Goal: Find specific page/section: Find specific page/section

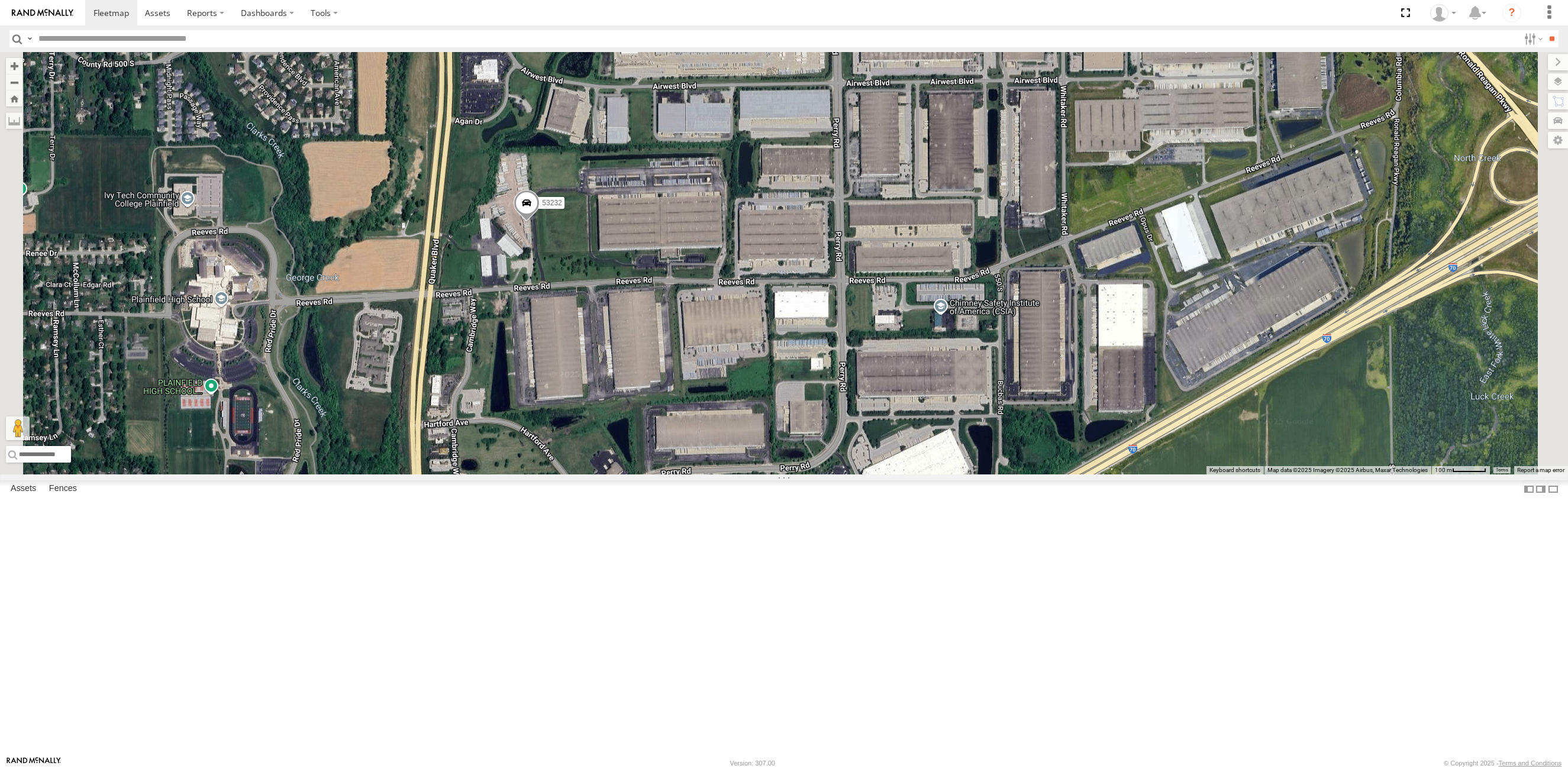
drag, startPoint x: 795, startPoint y: 436, endPoint x: 690, endPoint y: 401, distance: 110.7
click at [847, 372] on div "53215 53216 53242 53230 53149 53247 53285 53225 53229 53287 53151 53210 53213 5…" at bounding box center [784, 263] width 1568 height 422
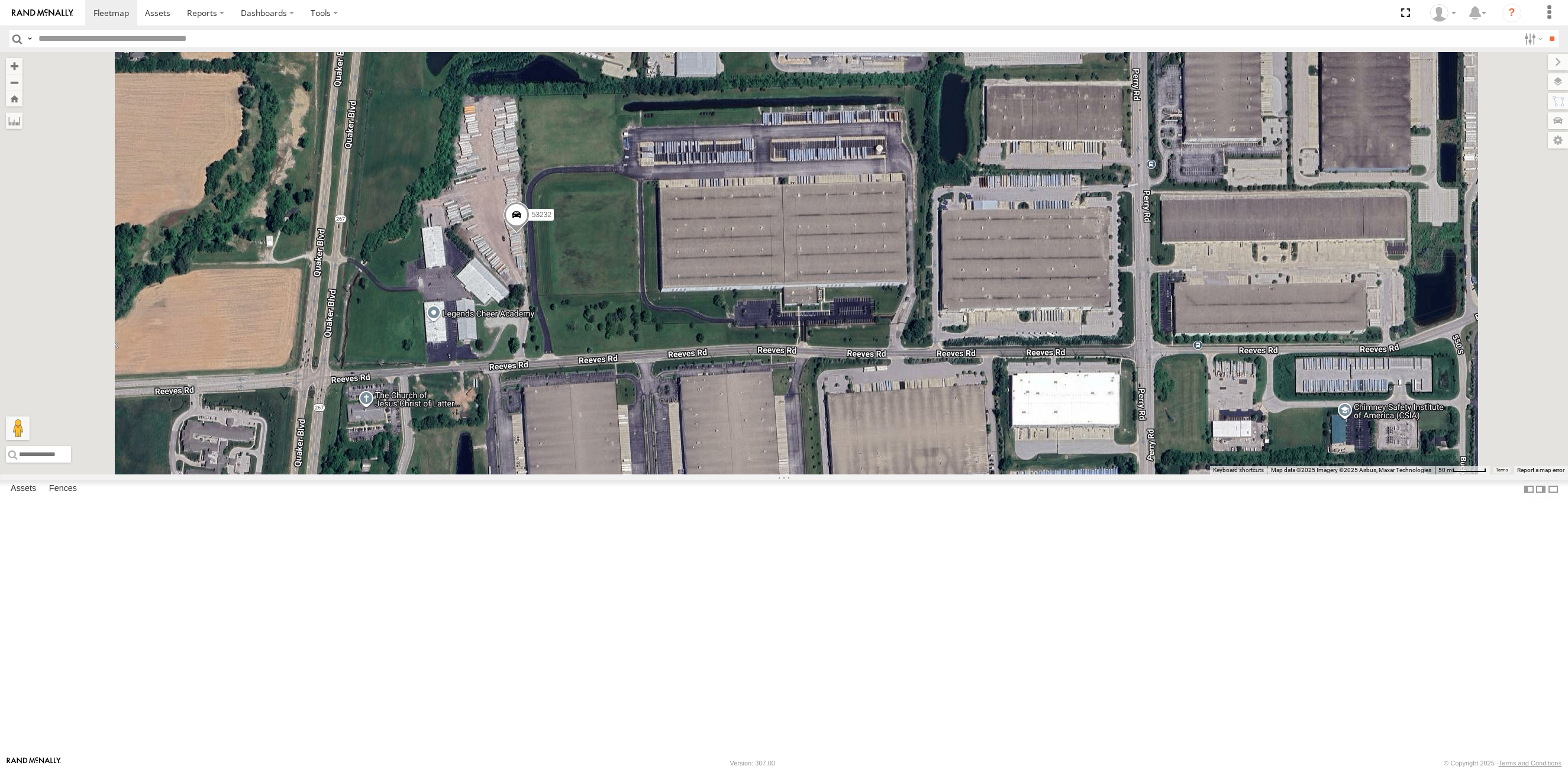
drag, startPoint x: 755, startPoint y: 372, endPoint x: 746, endPoint y: 424, distance: 52.8
click at [746, 424] on div "53215 53216 53242 53230 53149 53247 53285 53225 53229 53287 53151 53210 53213 5…" at bounding box center [784, 263] width 1568 height 422
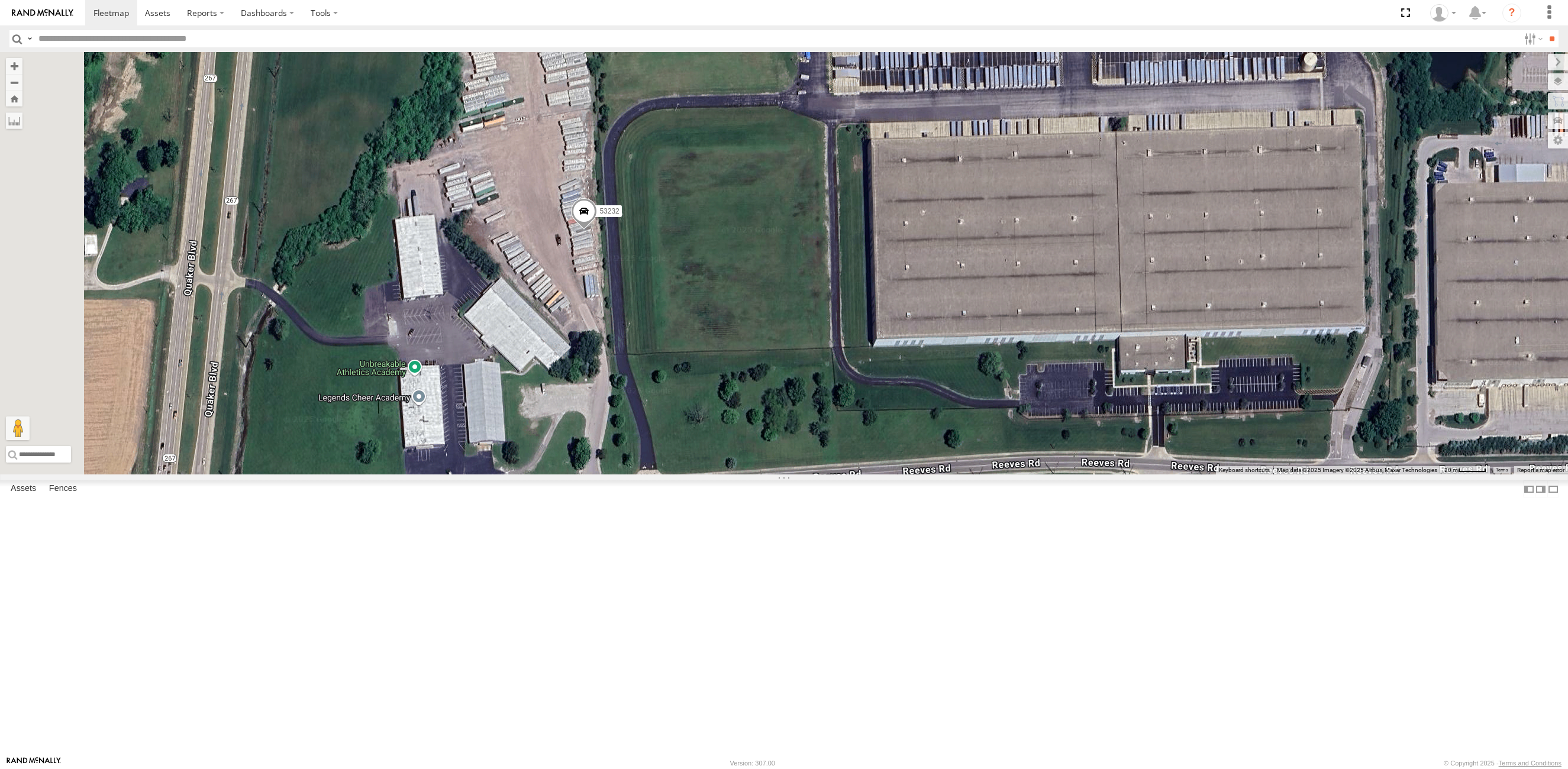
drag, startPoint x: 854, startPoint y: 380, endPoint x: 1077, endPoint y: 378, distance: 223.0
click at [1077, 378] on div "53215 53216 53242 53230 53149 53247 53285 53225 53229 53287 53151 53210 53213 5…" at bounding box center [784, 263] width 1568 height 422
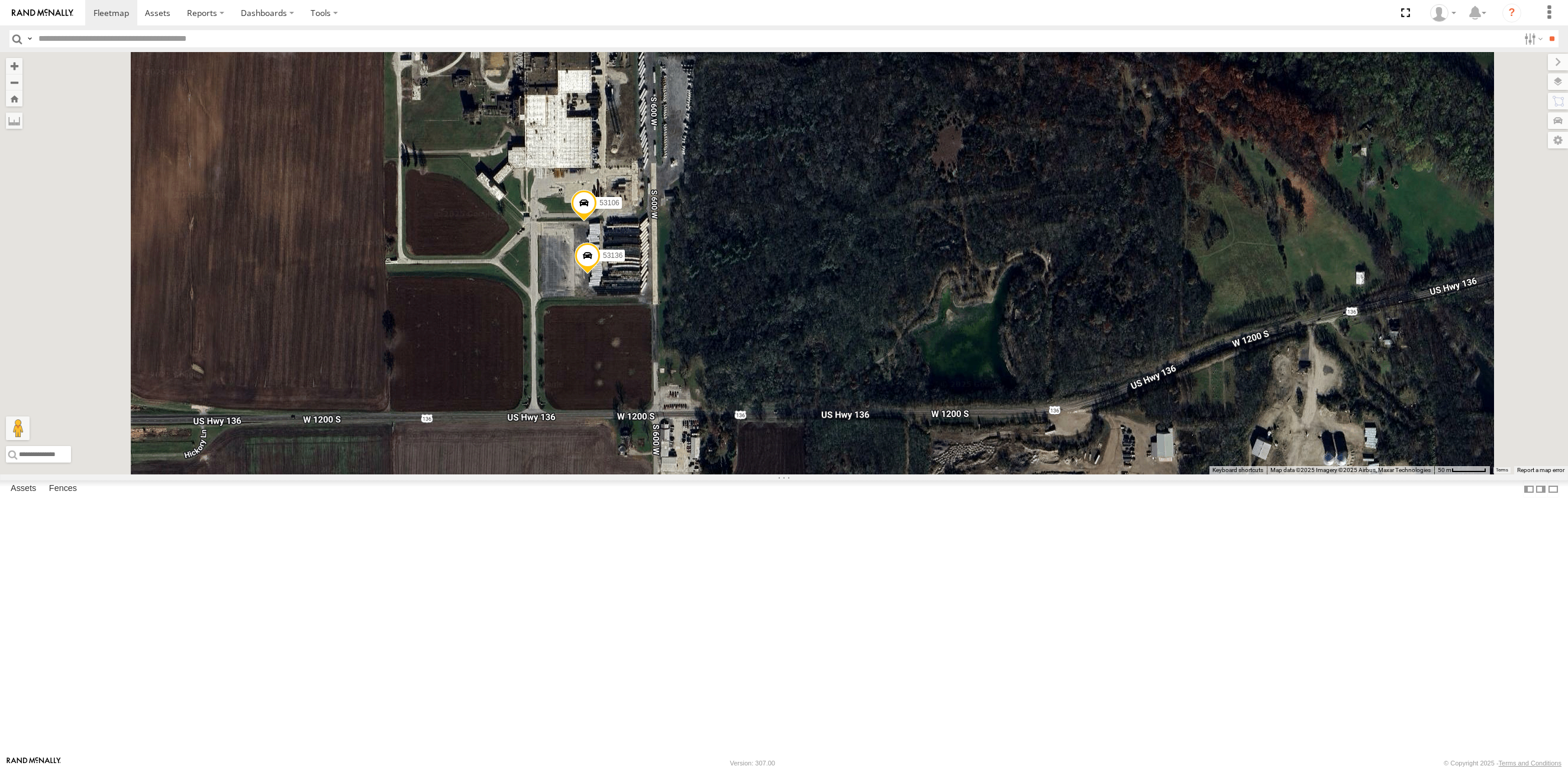
click at [597, 222] on span at bounding box center [584, 206] width 26 height 32
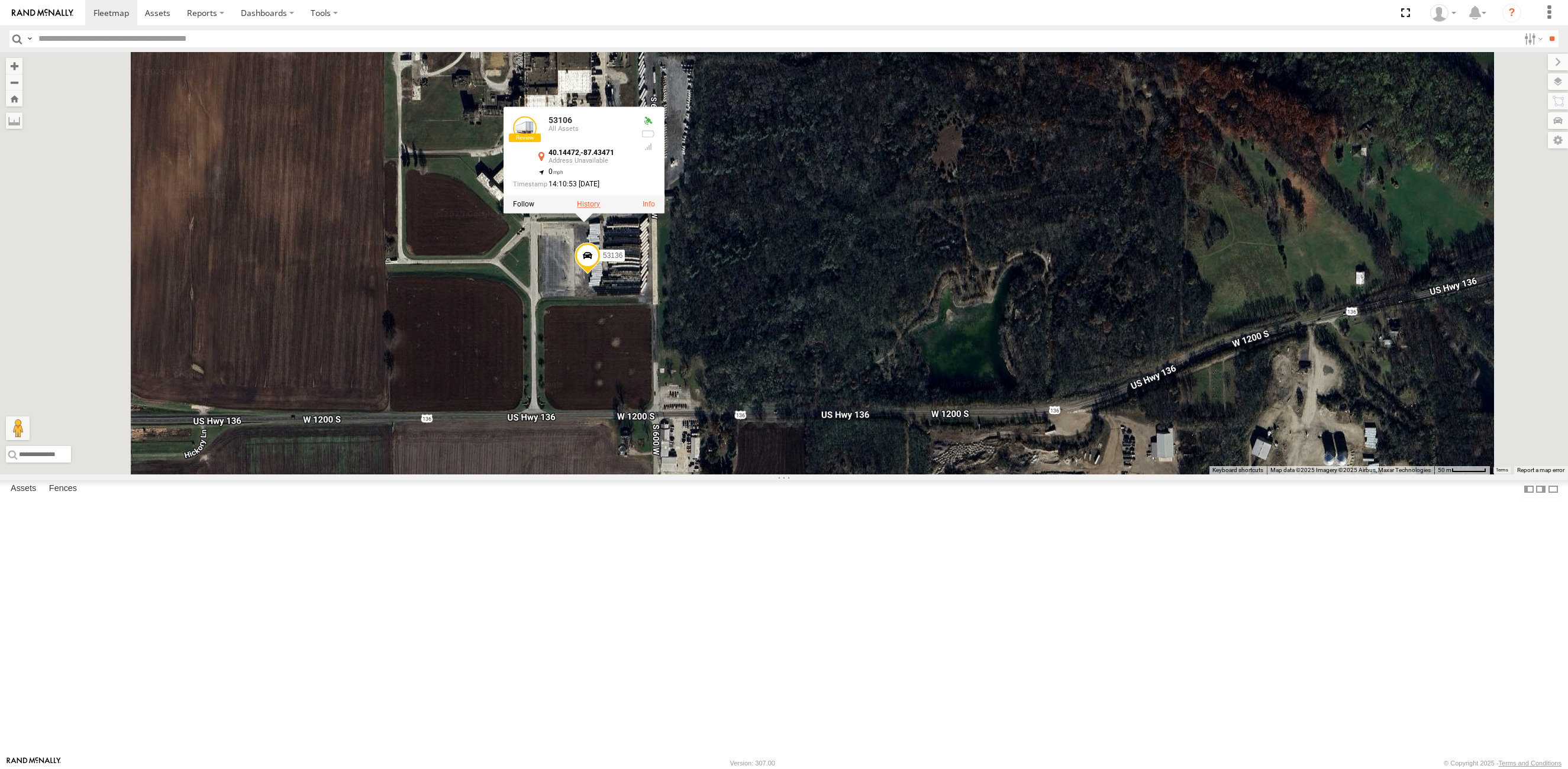
click at [600, 209] on label at bounding box center [588, 205] width 23 height 9
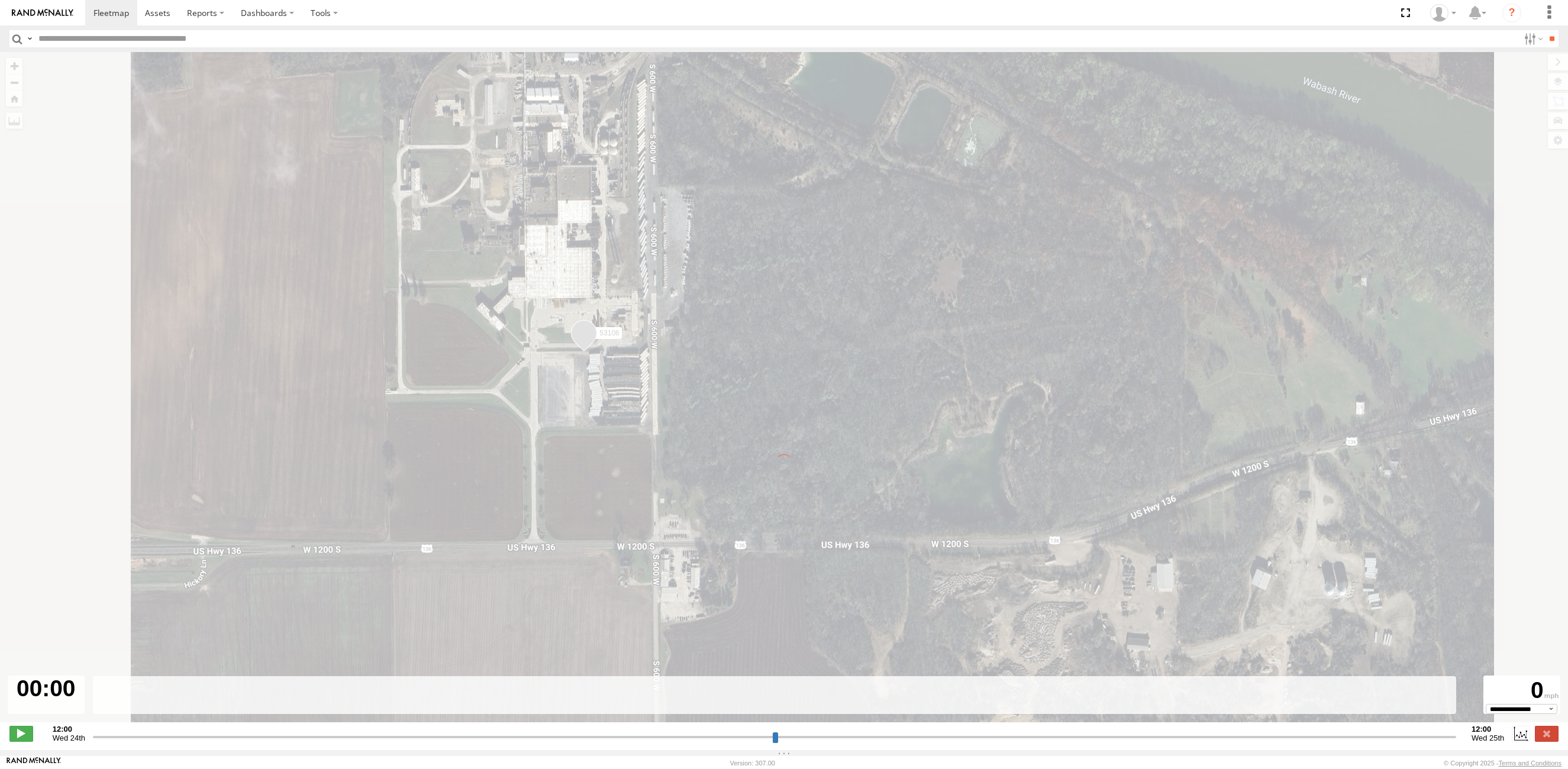
type input "**********"
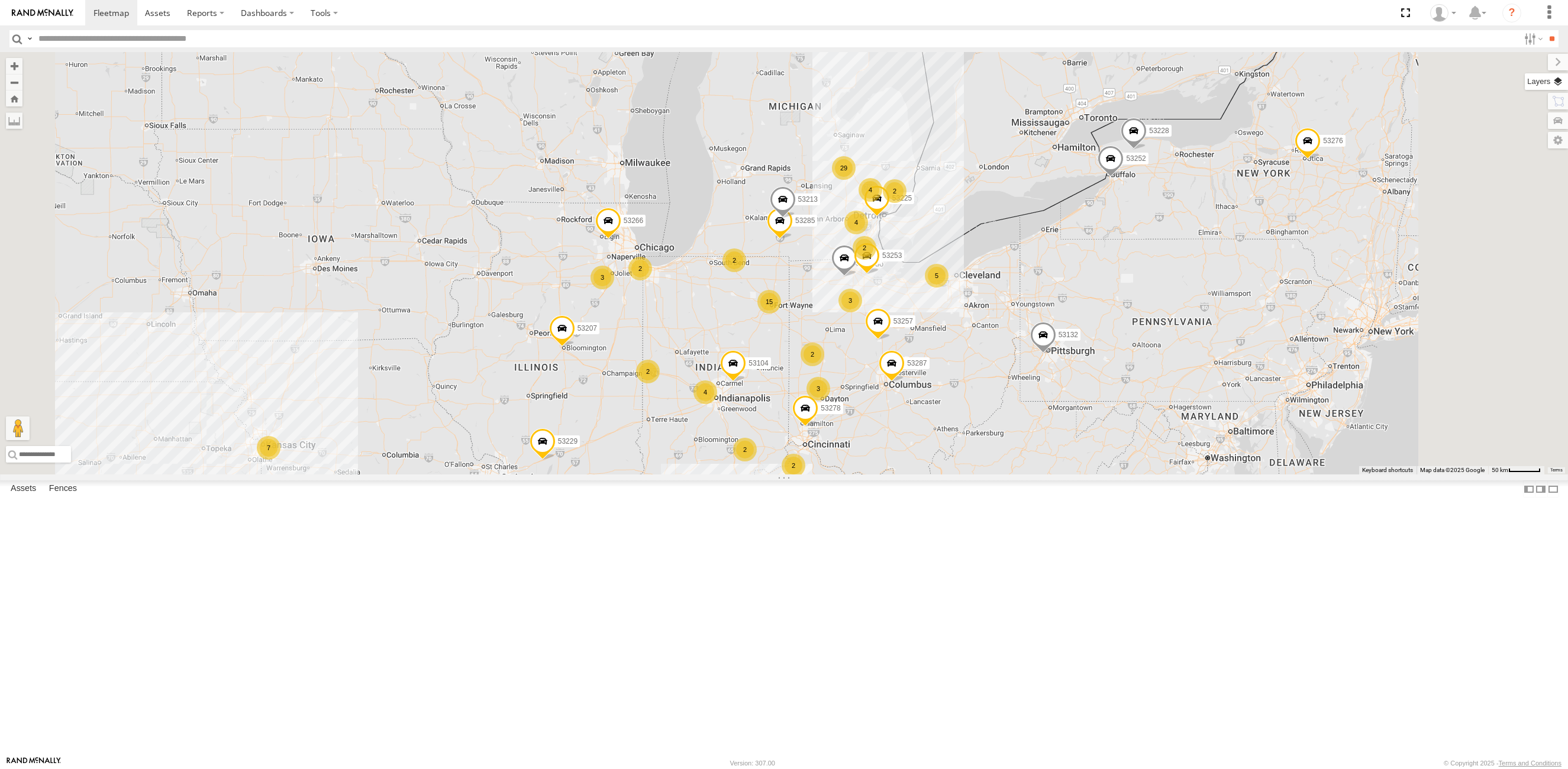
click at [1559, 83] on label at bounding box center [1547, 81] width 43 height 16
click at [0, 0] on span "Basemaps" at bounding box center [0, 0] width 0 height 0
click at [0, 0] on span "Satellite + Roadmap" at bounding box center [0, 0] width 0 height 0
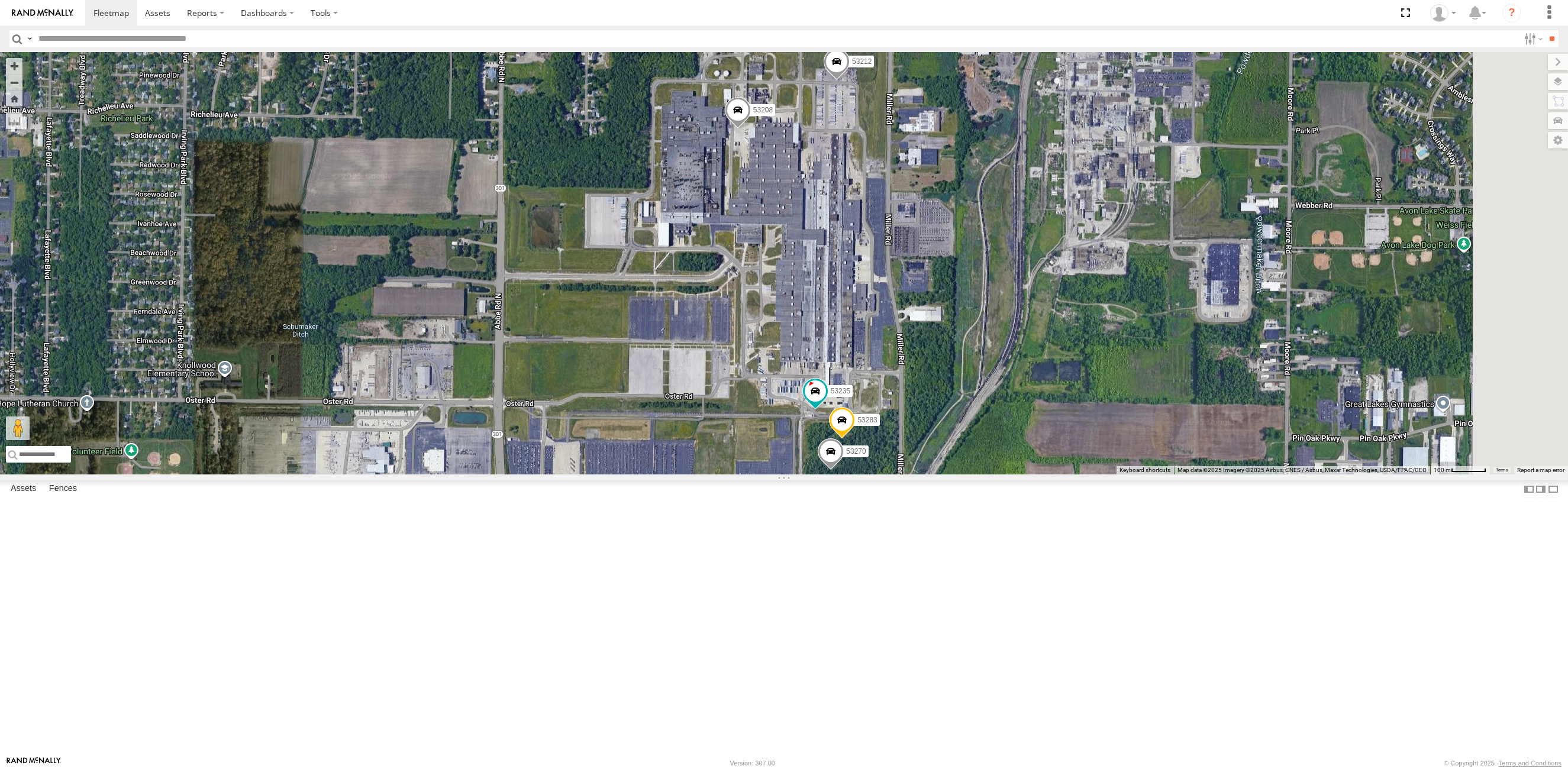
drag, startPoint x: 1020, startPoint y: 476, endPoint x: 961, endPoint y: 429, distance: 75.4
click at [961, 429] on div "53216 53242 53223 53230 53149 53247 53285 53225 53229 53287 53151 53210 53213 5…" at bounding box center [784, 263] width 1568 height 422
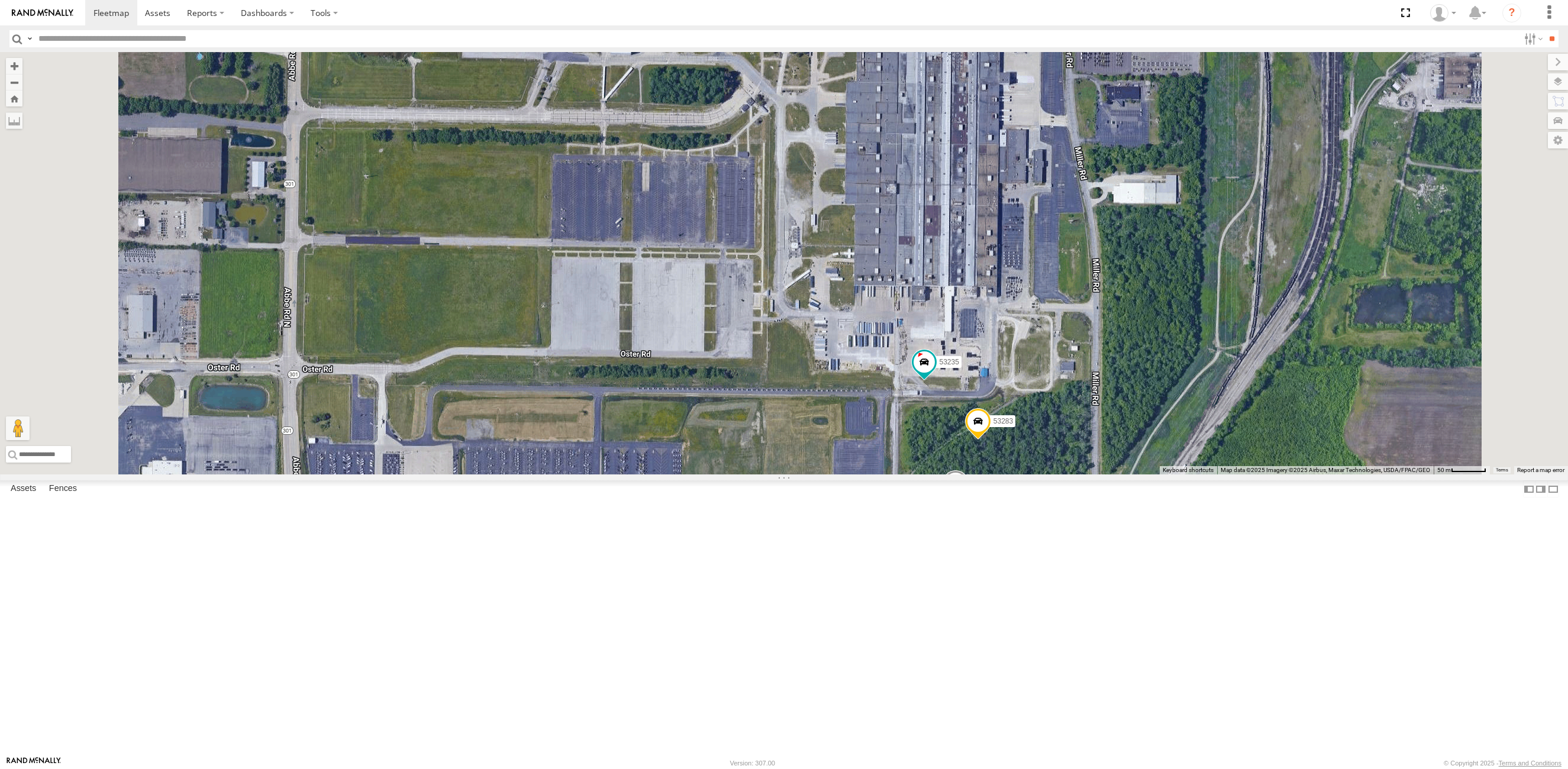
drag, startPoint x: 998, startPoint y: 508, endPoint x: 774, endPoint y: 370, distance: 263.1
click at [1056, 372] on div "53216 53242 53223 53230 53149 53247 53285 53225 53229 53287 53151 53210 53213 5…" at bounding box center [784, 263] width 1568 height 422
